Goal: Information Seeking & Learning: Check status

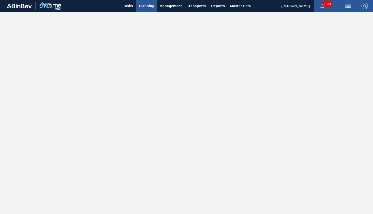
click at [151, 5] on span "Planning" at bounding box center [146, 6] width 15 height 6
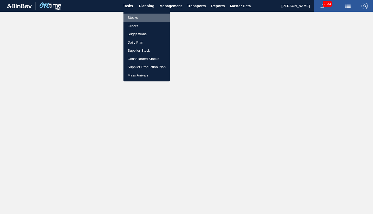
click at [135, 18] on li "Stocks" at bounding box center [146, 18] width 46 height 8
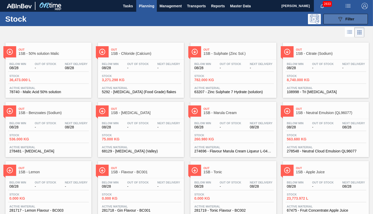
click at [348, 19] on span "Filter" at bounding box center [349, 19] width 9 height 4
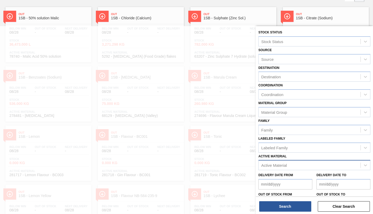
click at [270, 165] on div "Active Material" at bounding box center [274, 165] width 26 height 4
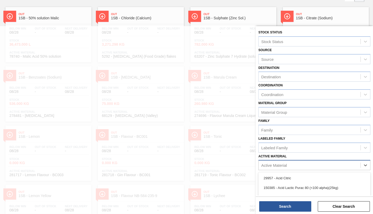
scroll to position [39, 0]
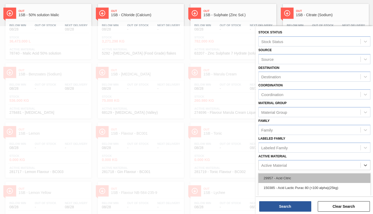
click at [273, 176] on div "29957 - Acid Citric" at bounding box center [314, 178] width 112 height 10
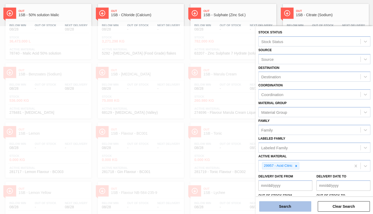
click at [279, 201] on button "Search" at bounding box center [285, 206] width 52 height 10
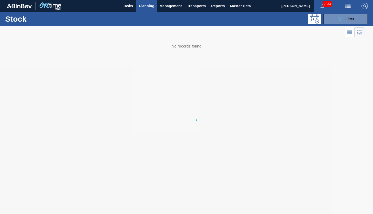
scroll to position [0, 0]
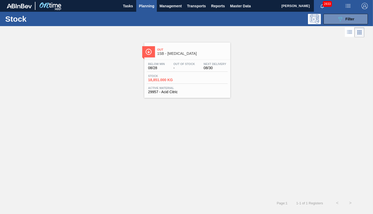
click at [198, 85] on div "Below Min 08/28 Out Of Stock - Next Delivery 08/30 Stock 18,851.000 KG Active M…" at bounding box center [187, 77] width 86 height 35
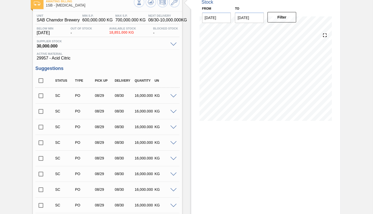
scroll to position [1, 0]
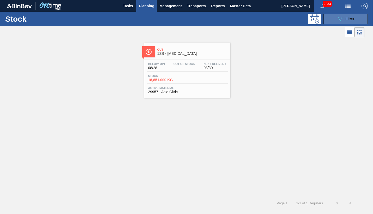
click at [352, 19] on span "Filter" at bounding box center [349, 19] width 9 height 4
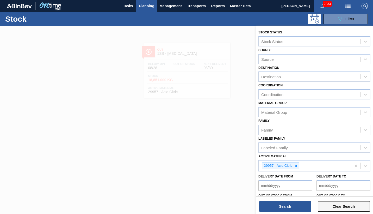
click at [339, 202] on button "Clear Search" at bounding box center [344, 206] width 52 height 10
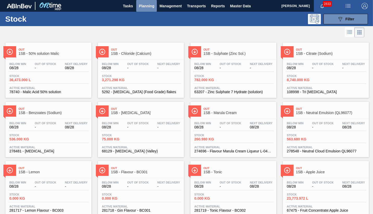
click at [144, 4] on span "Planning" at bounding box center [146, 6] width 15 height 6
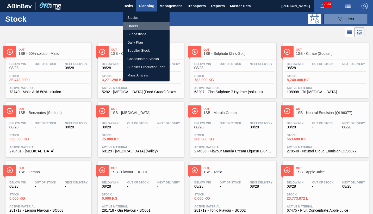
click at [132, 27] on li "Orders" at bounding box center [146, 26] width 46 height 8
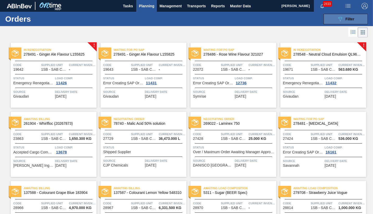
click at [350, 18] on span "Filter" at bounding box center [349, 19] width 9 height 4
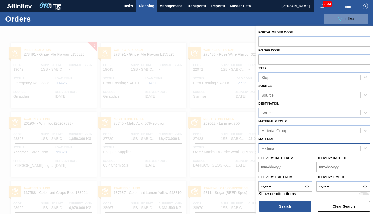
click at [273, 147] on div "Material" at bounding box center [268, 148] width 14 height 4
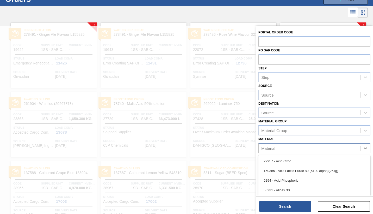
scroll to position [22, 0]
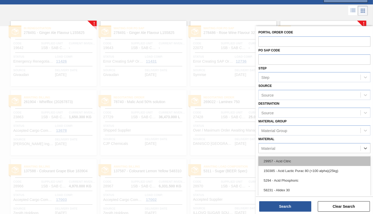
click at [275, 159] on div "29957 - Acid Citric" at bounding box center [314, 161] width 112 height 10
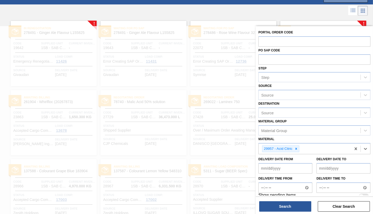
click at [288, 201] on div "Search Clear Search" at bounding box center [314, 203] width 117 height 15
click at [288, 201] on button "Search" at bounding box center [285, 206] width 52 height 10
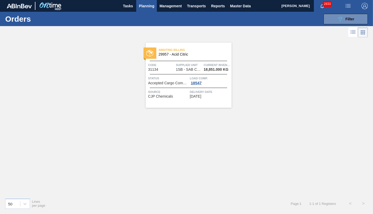
scroll to position [0, 0]
